Goal: Obtain resource: Download file/media

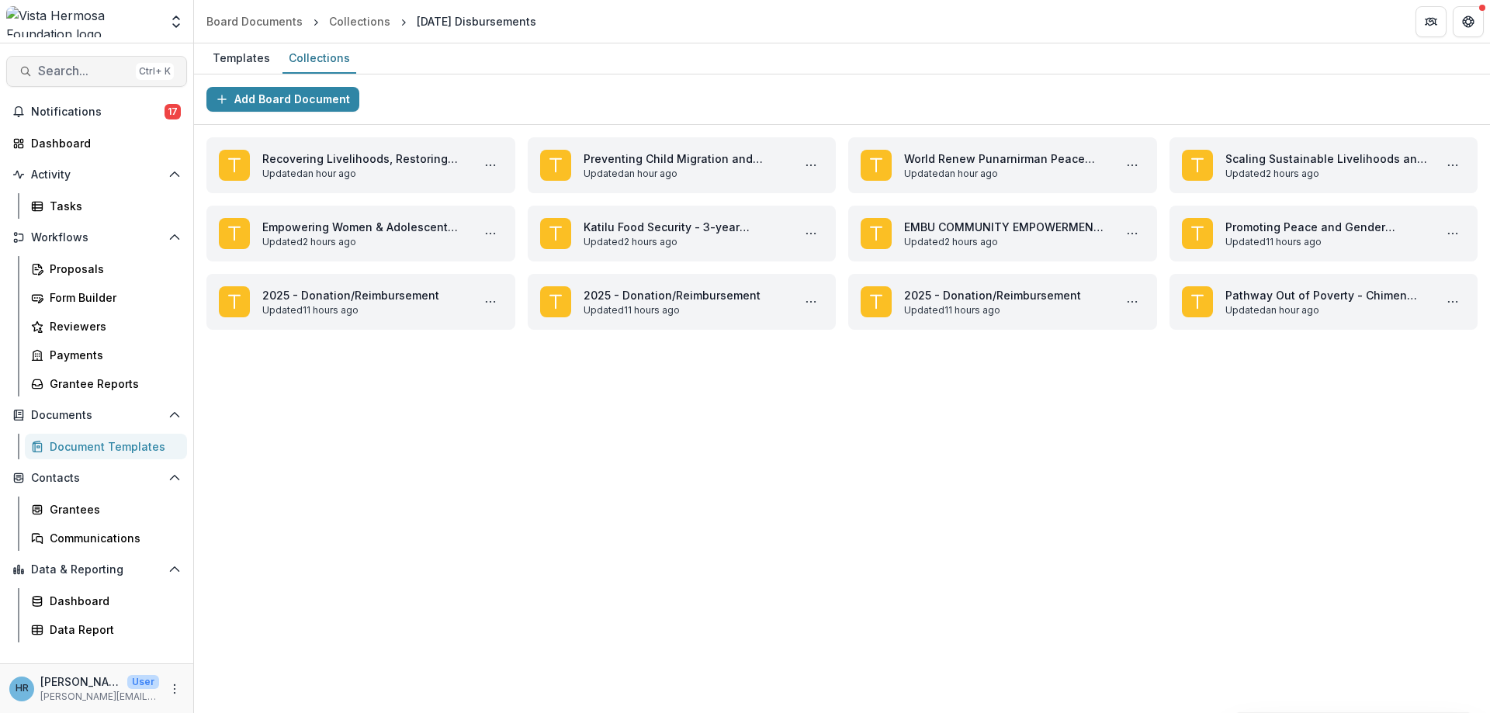
click at [107, 77] on span "Search..." at bounding box center [84, 71] width 92 height 15
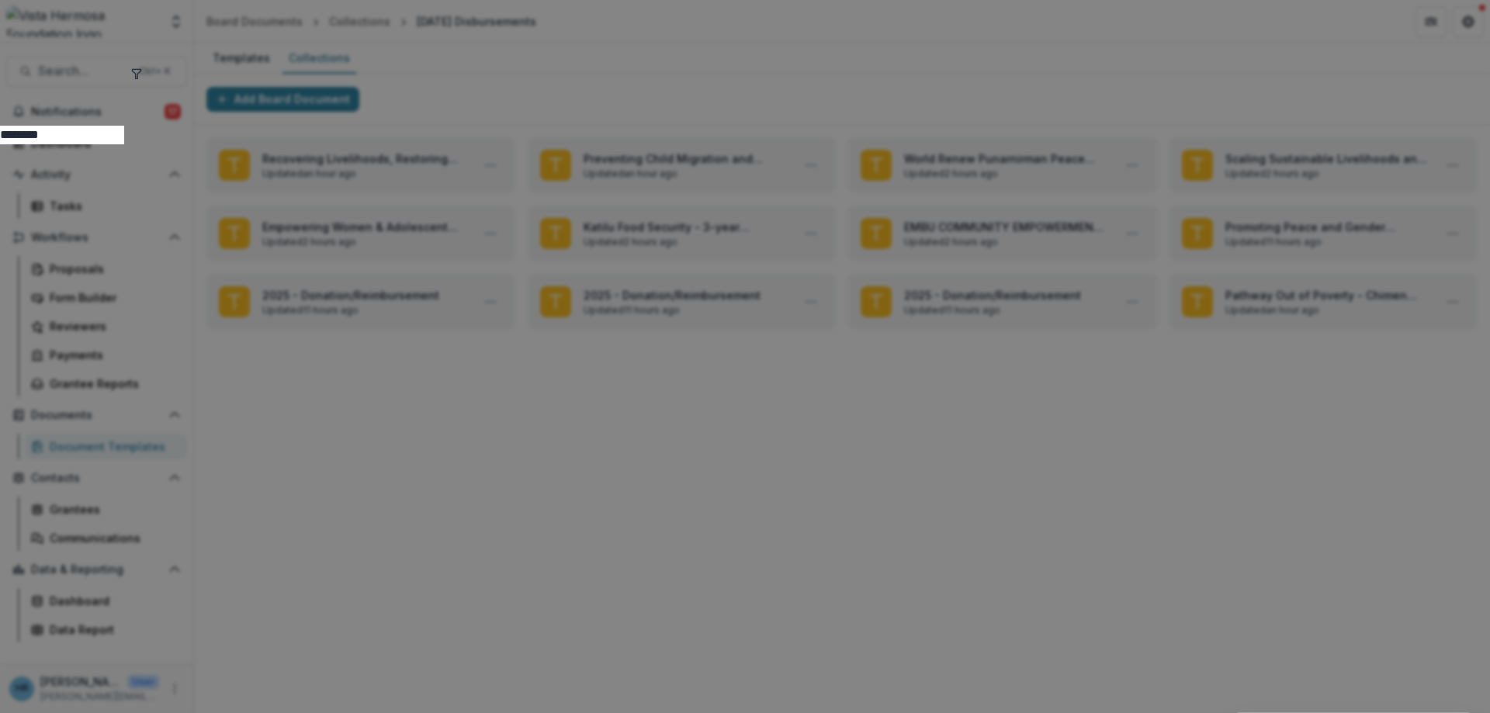
type input "********"
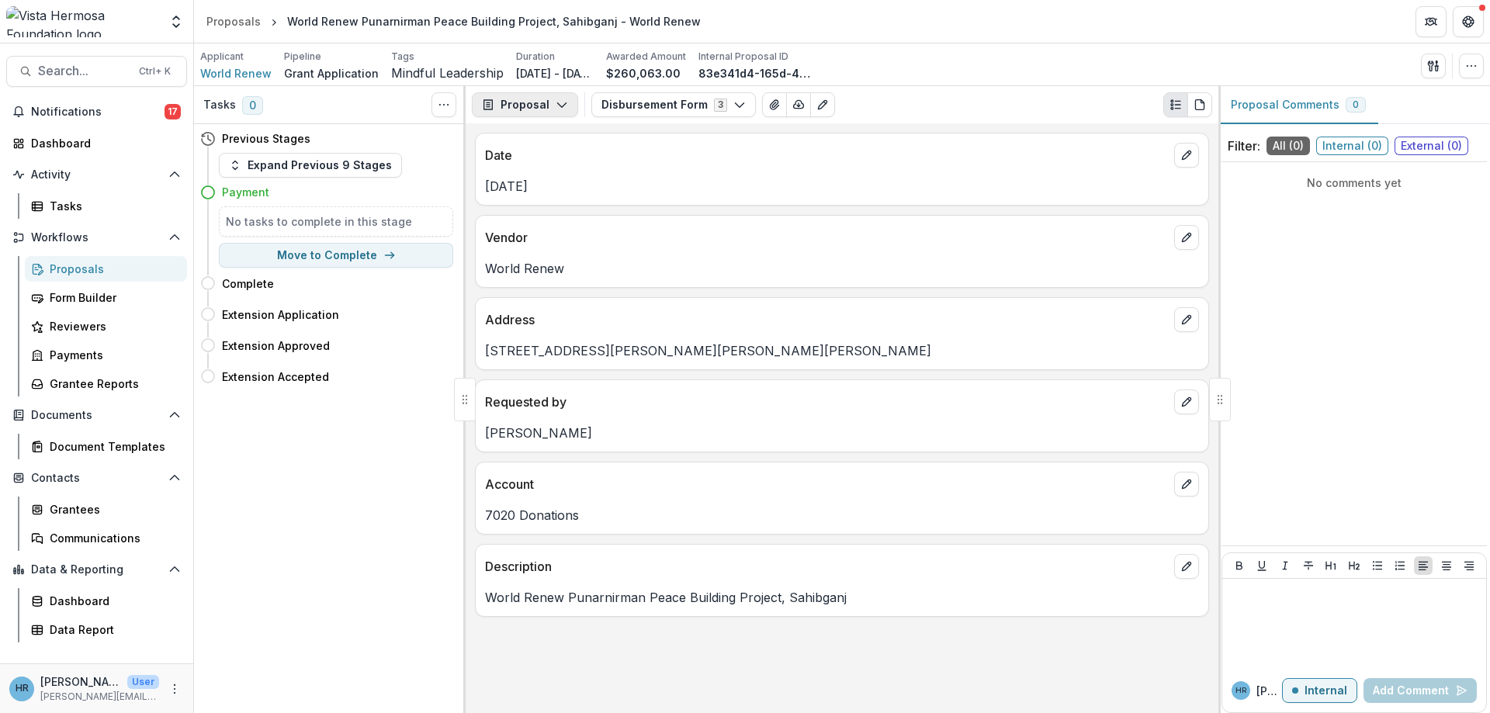
click at [550, 109] on button "Proposal" at bounding box center [525, 104] width 106 height 25
click at [548, 186] on div "Reports" at bounding box center [574, 191] width 142 height 16
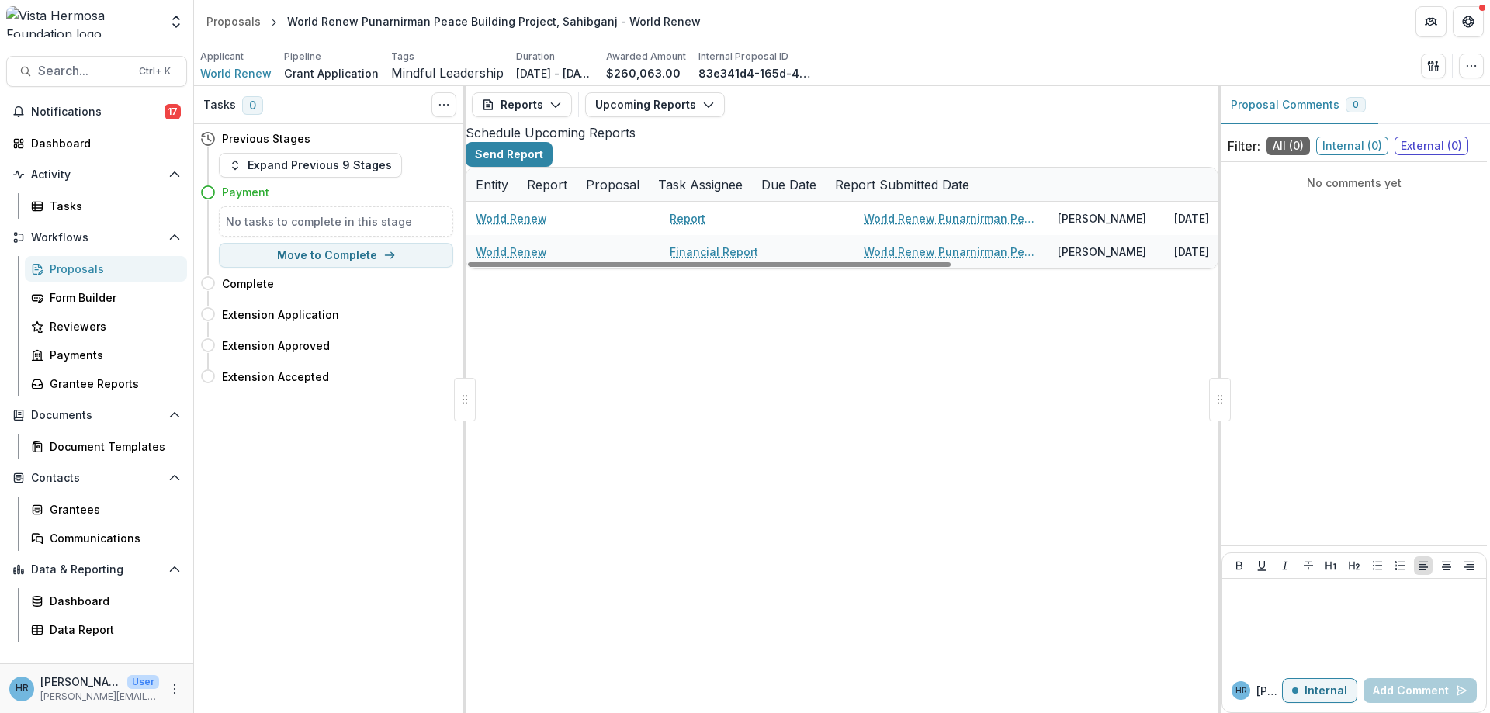
click at [660, 120] on div "Reports Proposal Payments Reports Grant Agreements Board Summaries Bank Details…" at bounding box center [842, 104] width 753 height 37
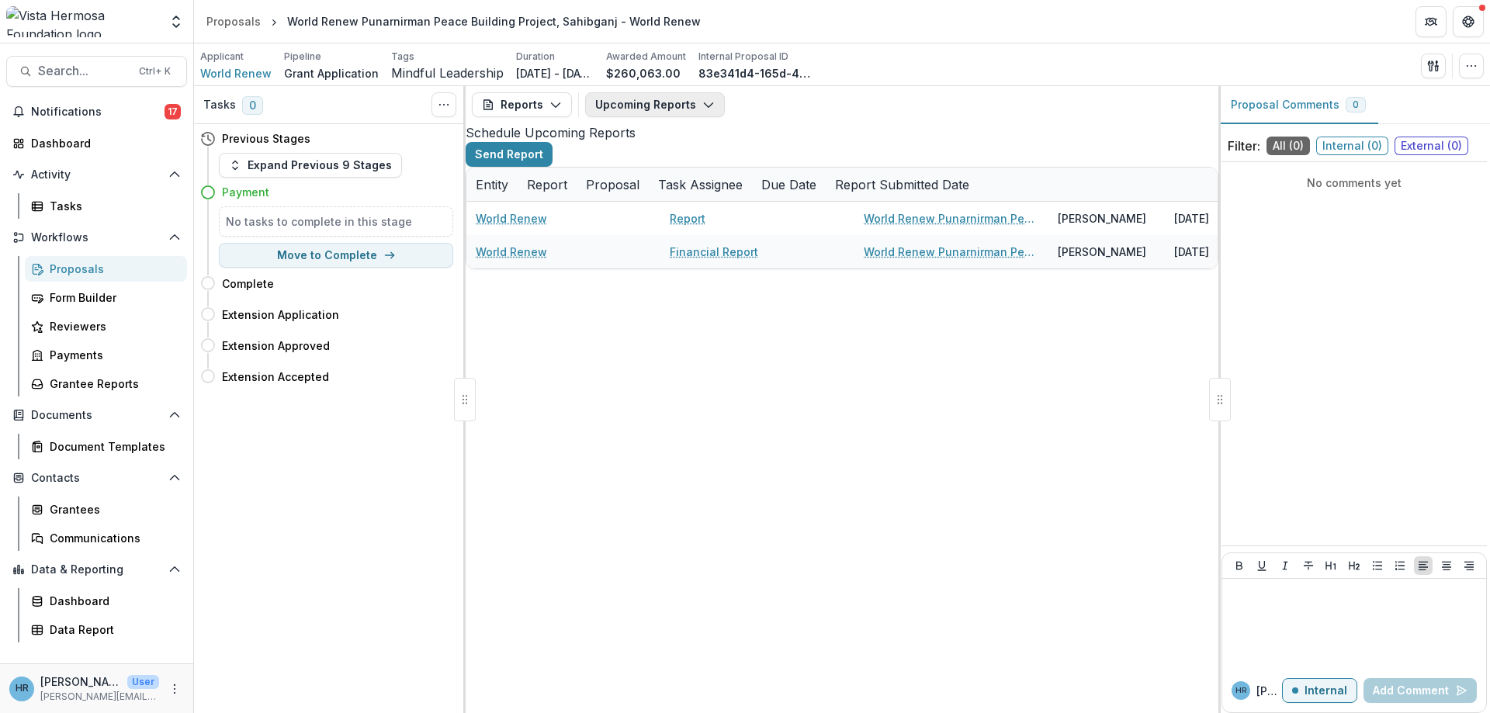
click at [672, 100] on button "Upcoming Reports" at bounding box center [655, 104] width 140 height 25
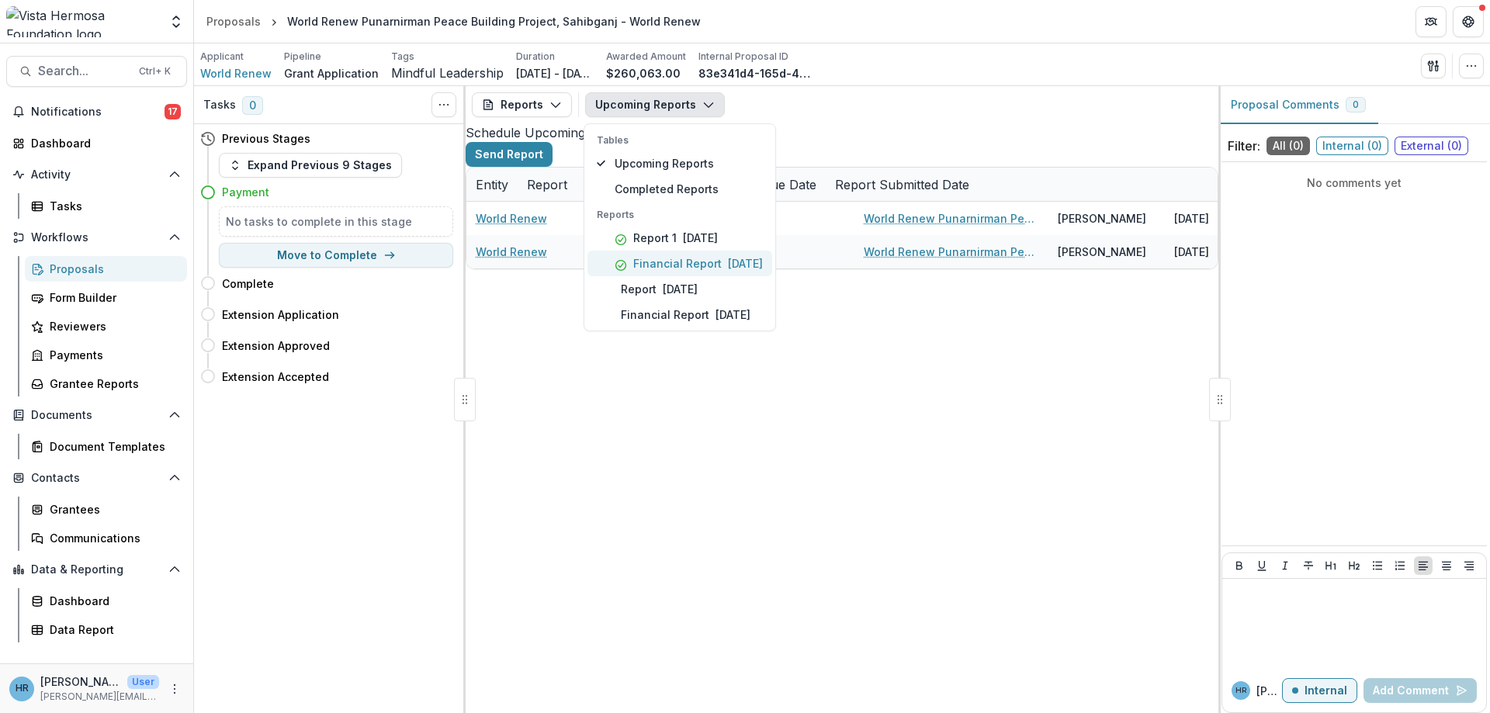
click at [763, 265] on span "[DATE]" at bounding box center [745, 263] width 35 height 13
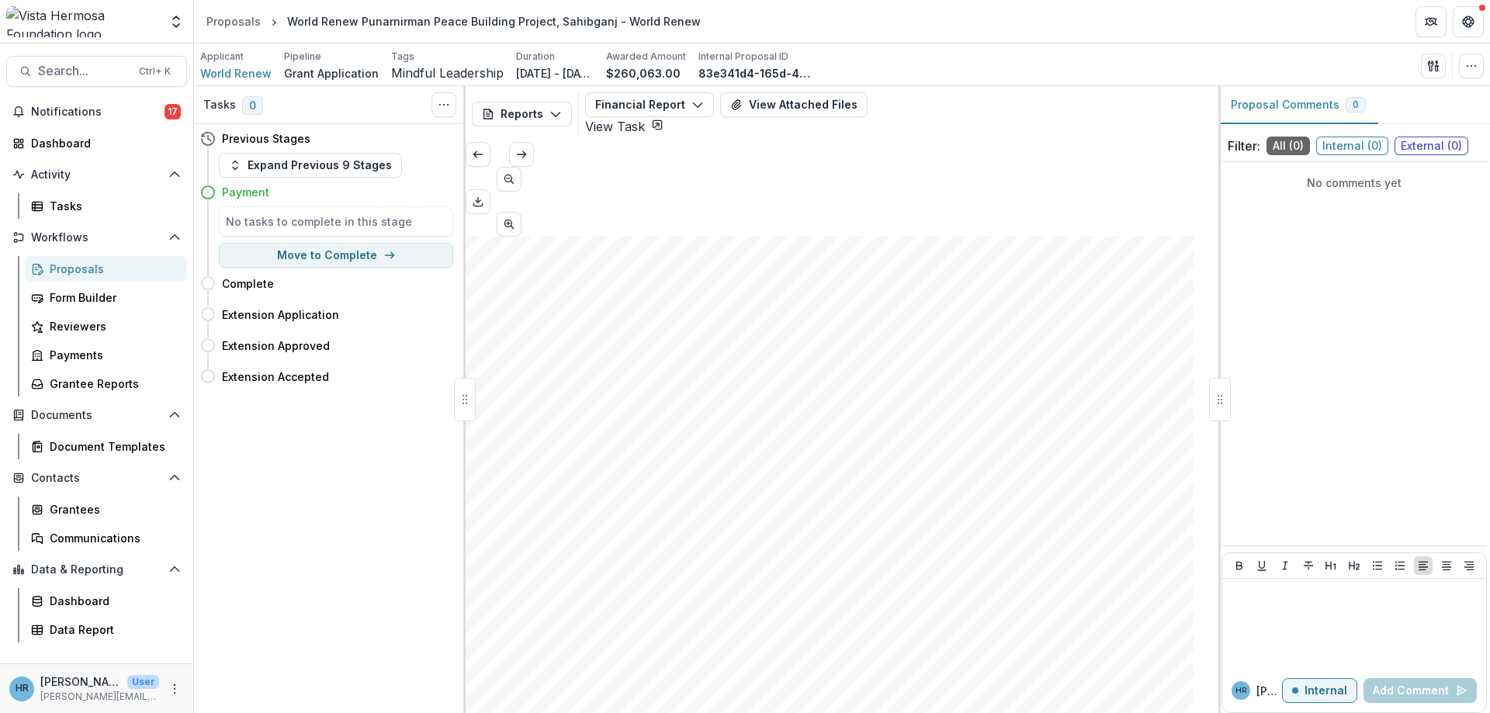
scroll to position [4937, 0]
click at [796, 106] on button "View Attached Files" at bounding box center [793, 104] width 147 height 25
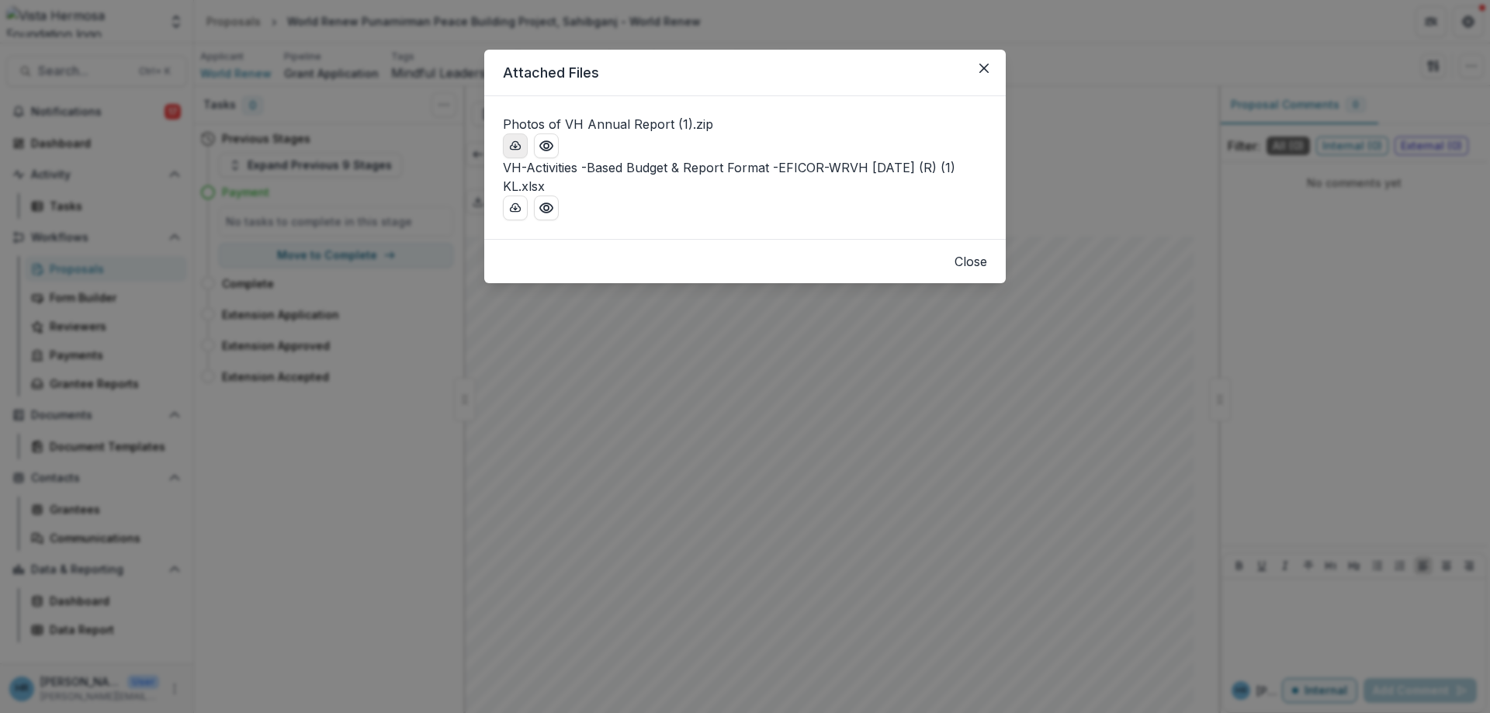
click at [520, 152] on icon "download-button" at bounding box center [515, 146] width 12 height 12
click at [982, 76] on button "Close" at bounding box center [984, 68] width 25 height 25
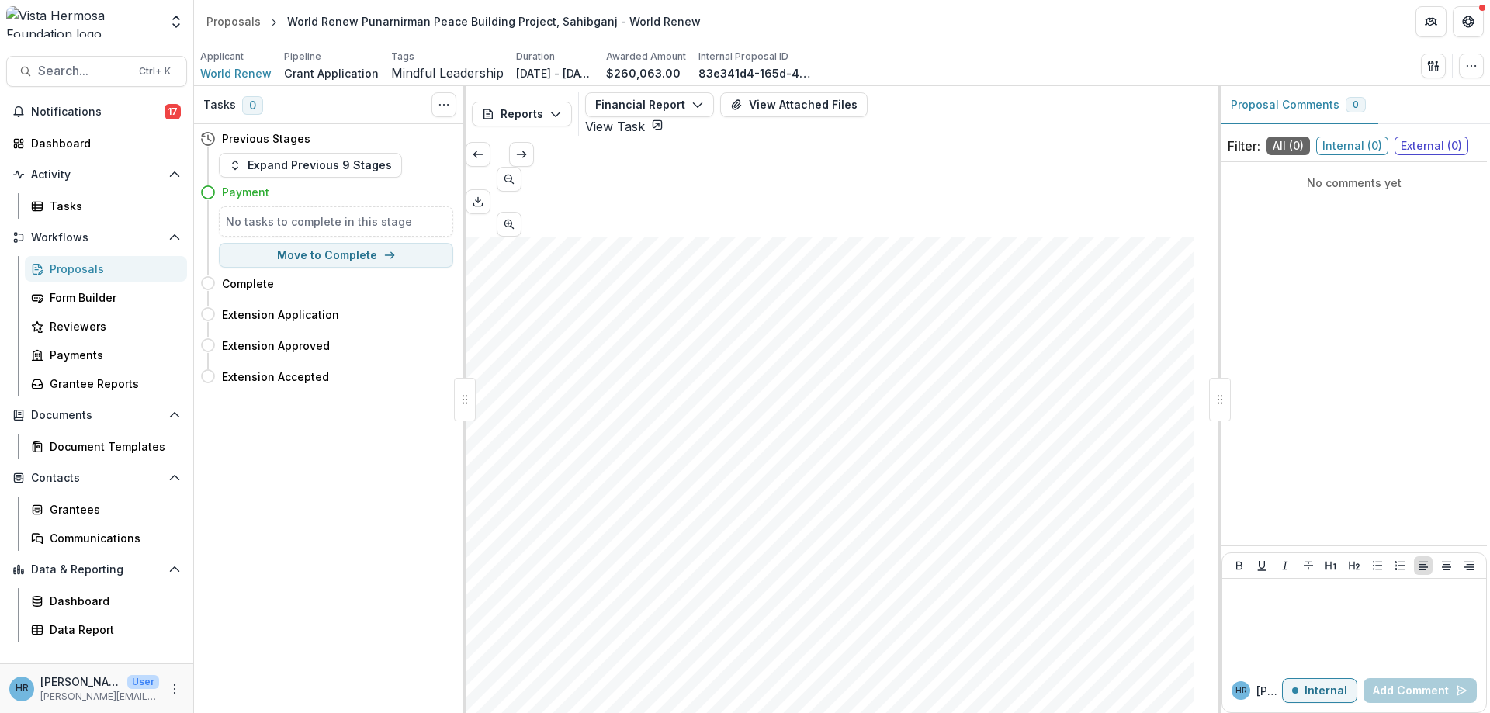
scroll to position [0, 0]
click at [57, 67] on span "Search..." at bounding box center [84, 71] width 92 height 15
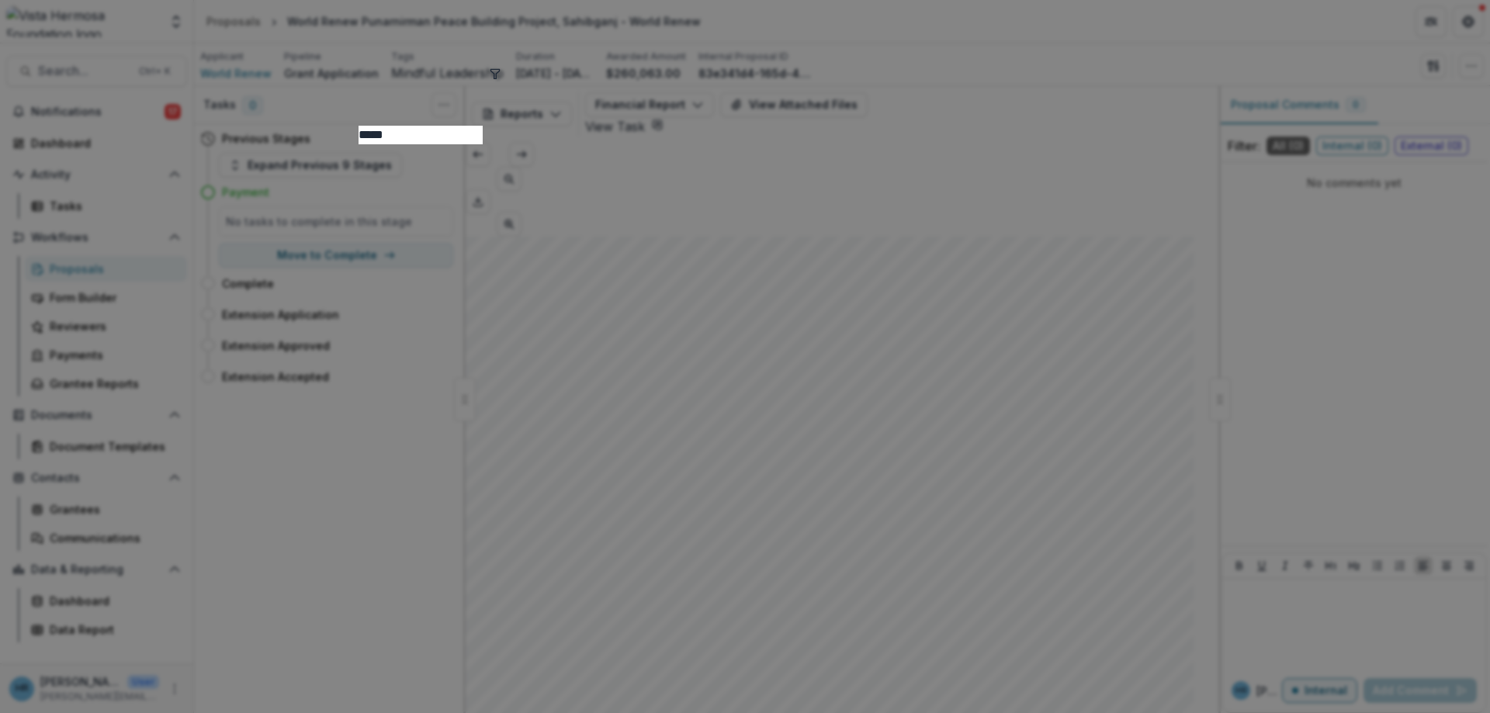
type input "*****"
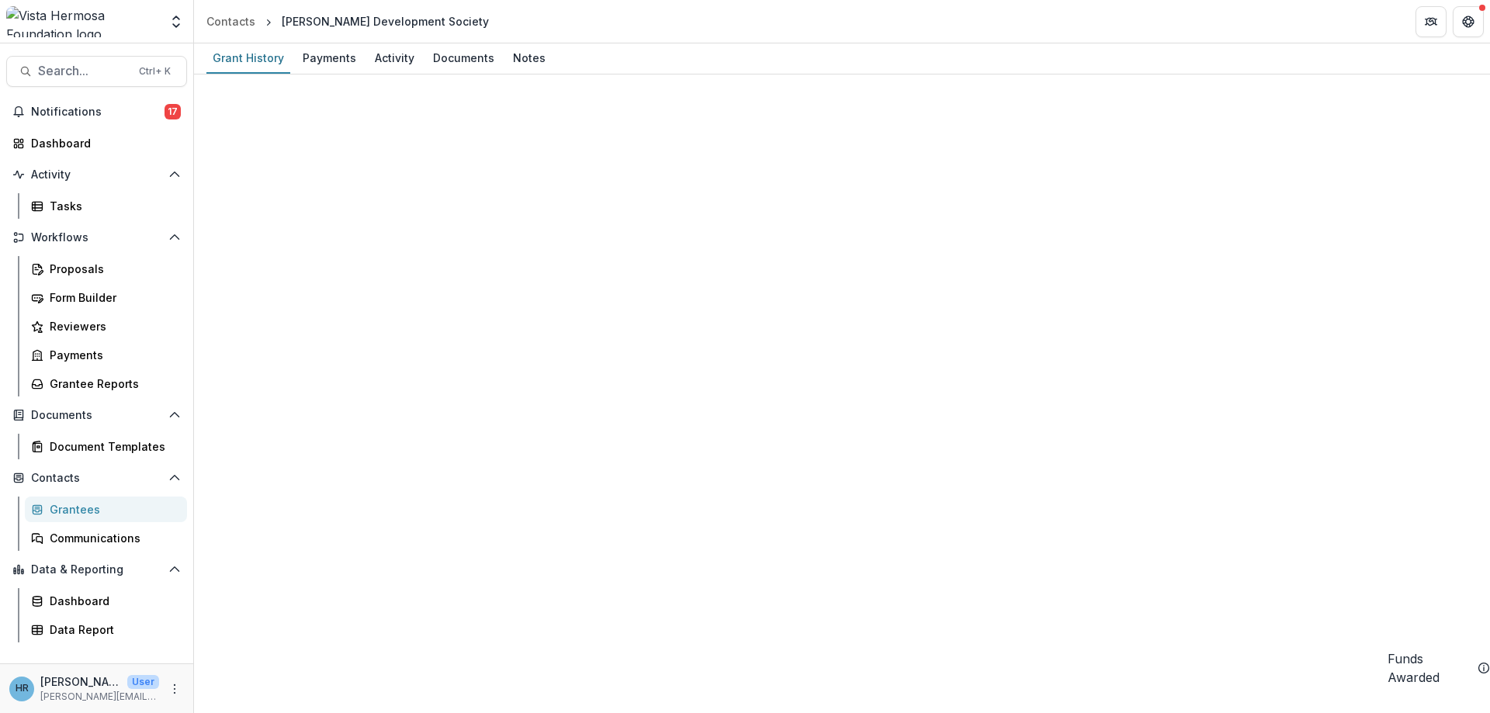
scroll to position [1245, 0]
click at [335, 57] on div "Payments" at bounding box center [330, 58] width 66 height 23
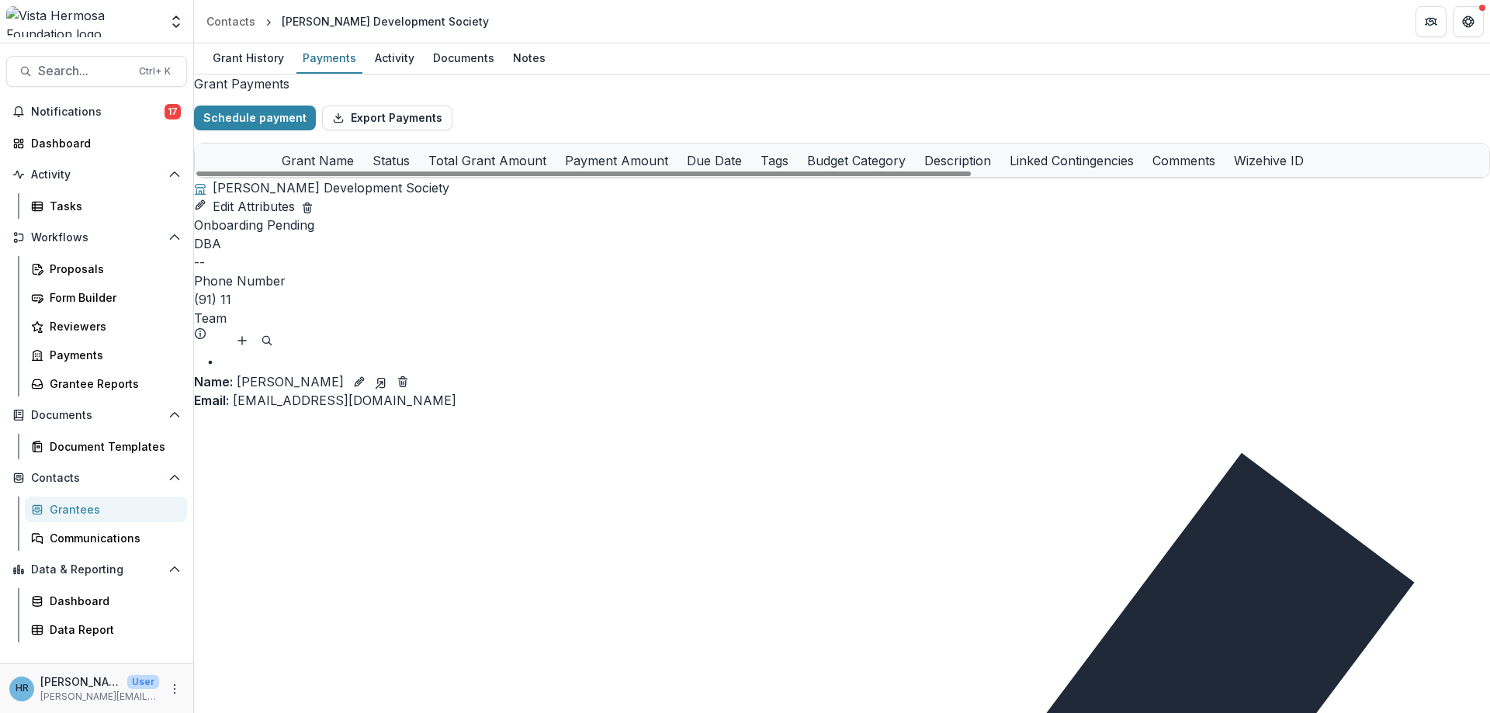
select select "****"
click at [333, 236] on div "Promoting Peace and Gender Justice in [GEOGRAPHIC_DATA] Through Women Led Commu…" at bounding box center [331, 228] width 98 height 16
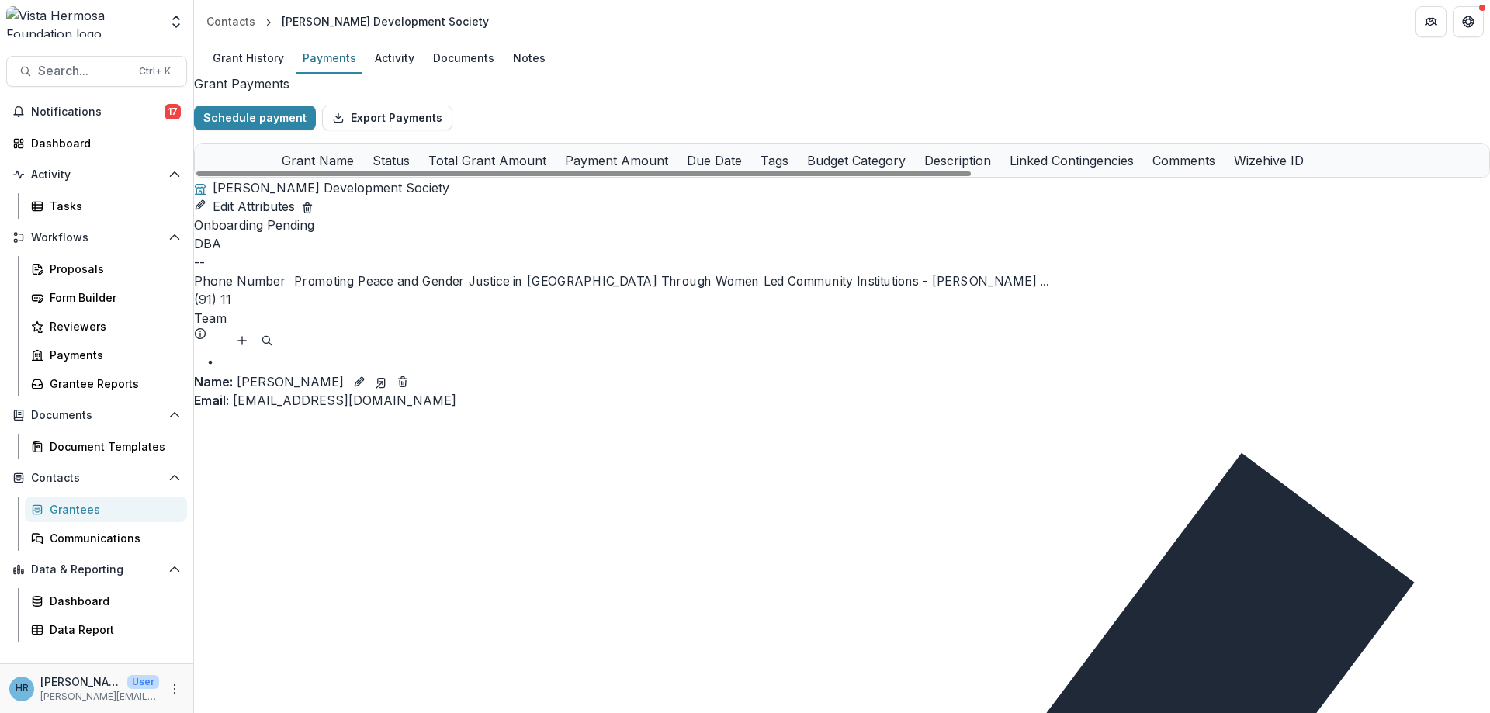
select select "****"
click at [345, 234] on link "Promoting Peace and Gender Justice in [GEOGRAPHIC_DATA] Through Women Led Commu…" at bounding box center [625, 227] width 687 height 13
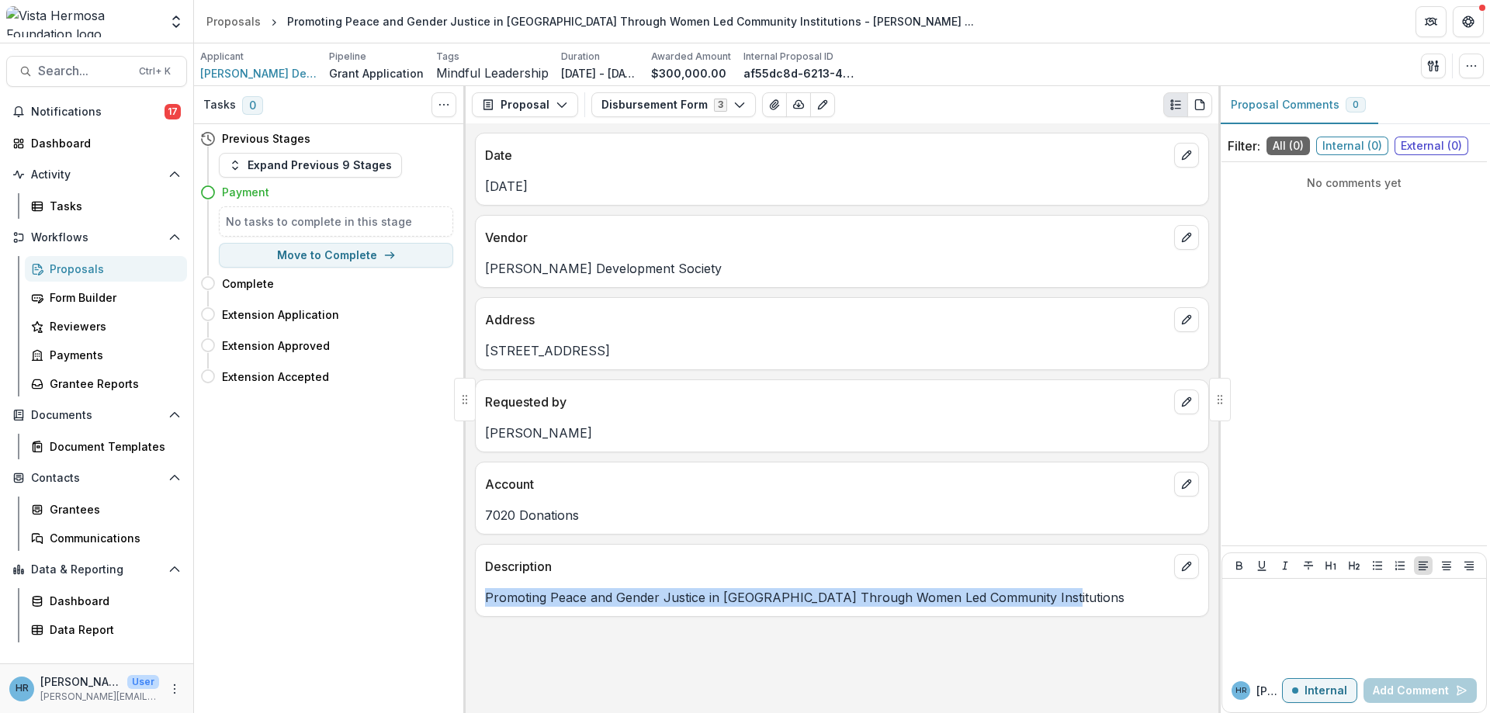
drag, startPoint x: 486, startPoint y: 599, endPoint x: 1087, endPoint y: 602, distance: 600.8
click at [1087, 602] on p "Promoting Peace and Gender Justice in [GEOGRAPHIC_DATA] Through Women Led Commu…" at bounding box center [842, 597] width 714 height 19
copy p "Promoting Peace and Gender Justice in [GEOGRAPHIC_DATA] Through Women Led Commu…"
